Goal: Book appointment/travel/reservation

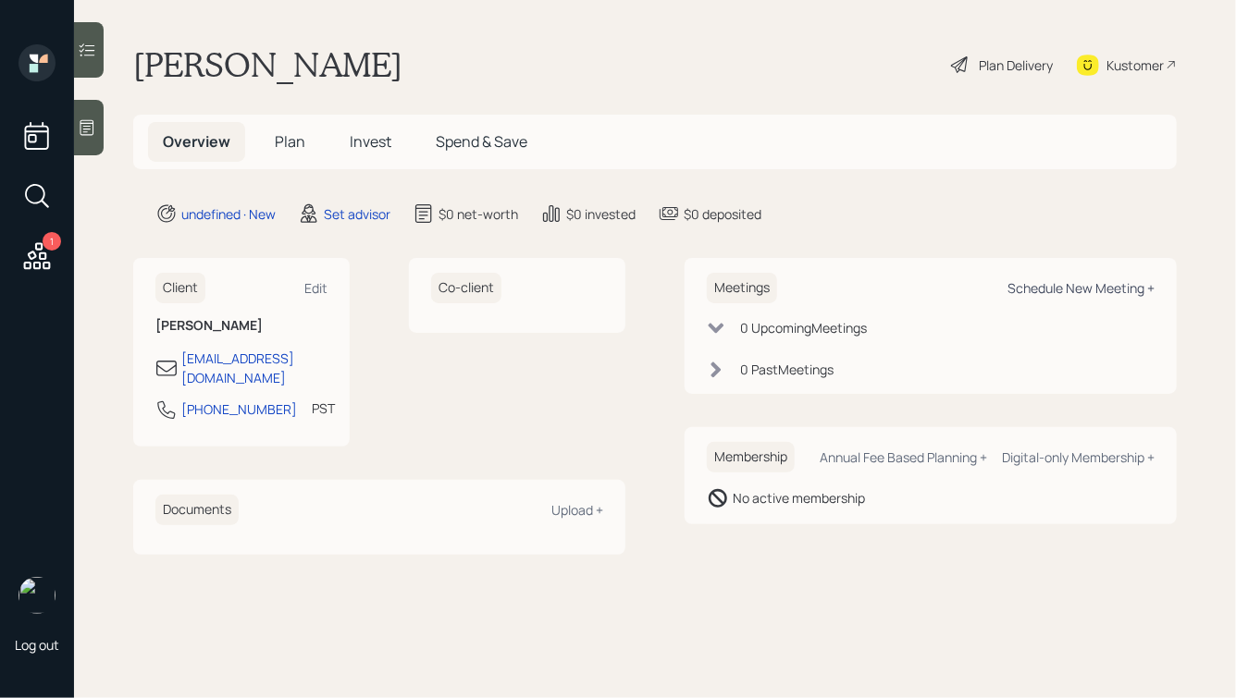
click at [1053, 282] on div "Schedule New Meeting +" at bounding box center [1080, 288] width 147 height 18
select select "round-[PERSON_NAME]"
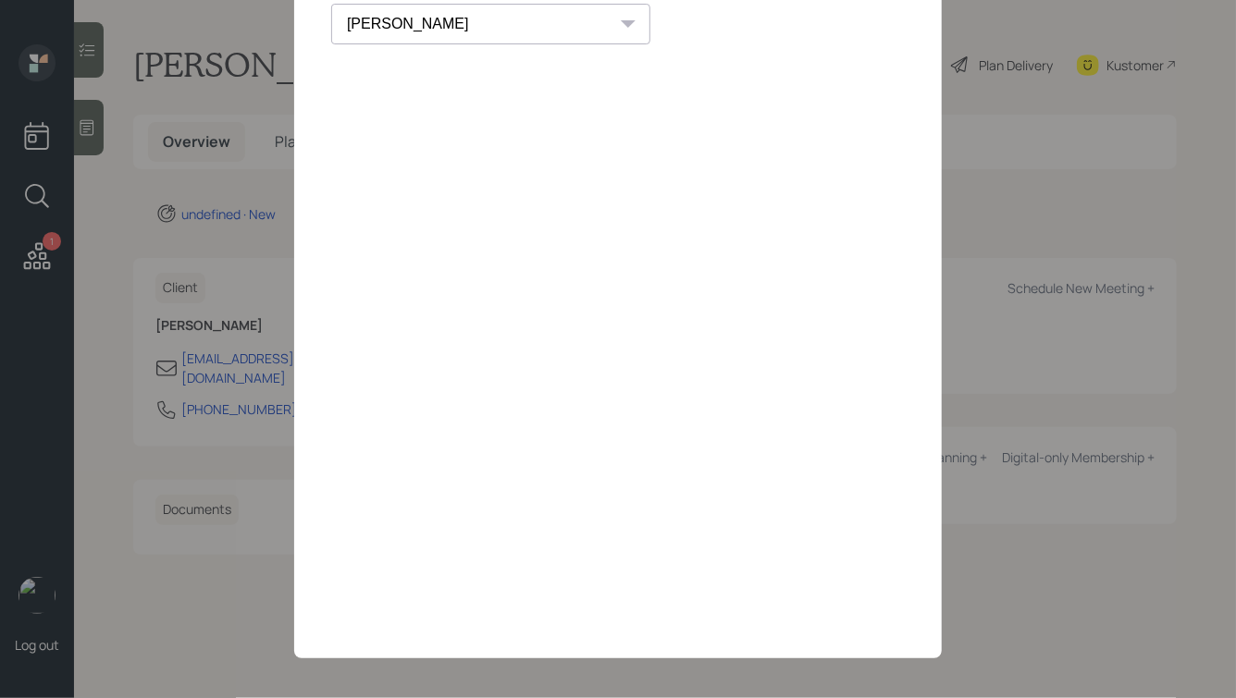
scroll to position [133, 0]
